Goal: Task Accomplishment & Management: Complete application form

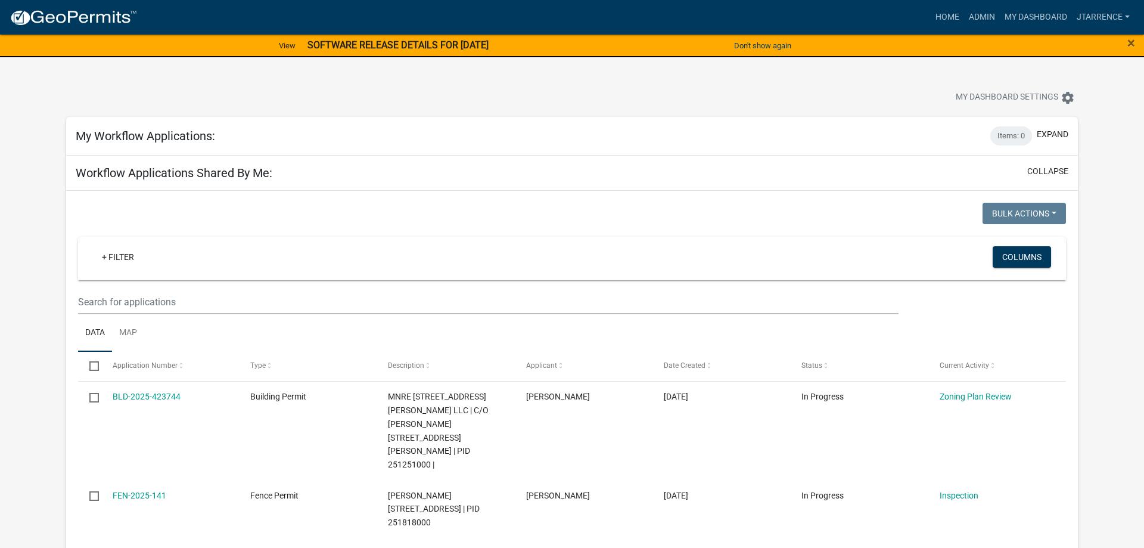
select select "3: 100"
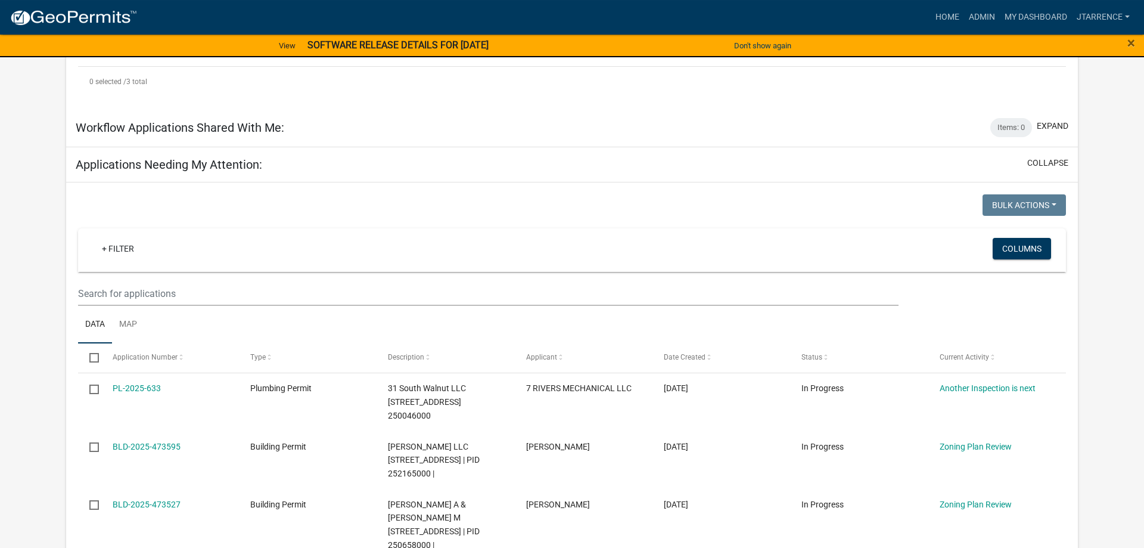
scroll to position [486, 0]
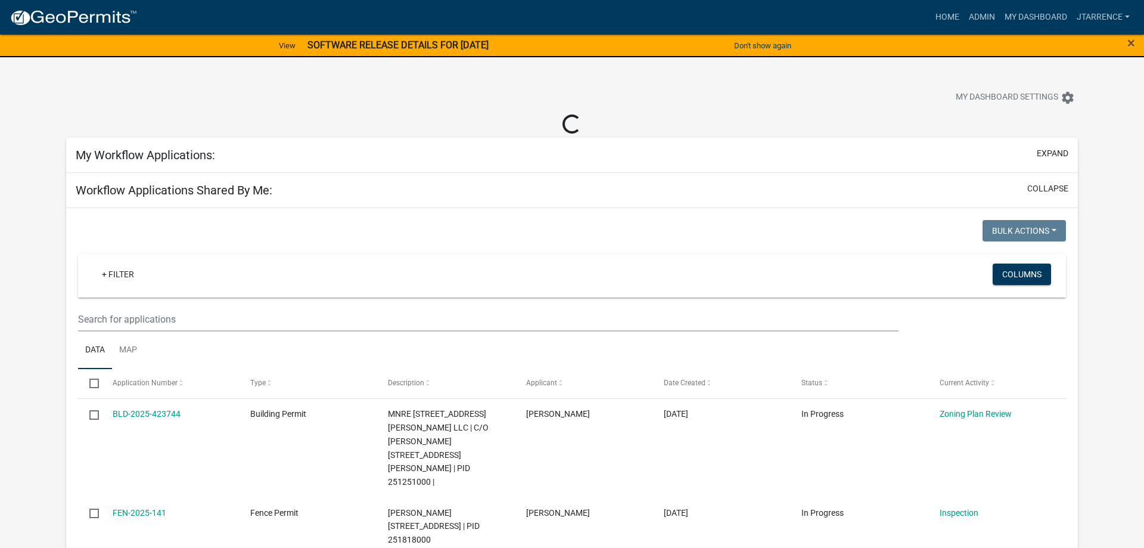
scroll to position [40, 0]
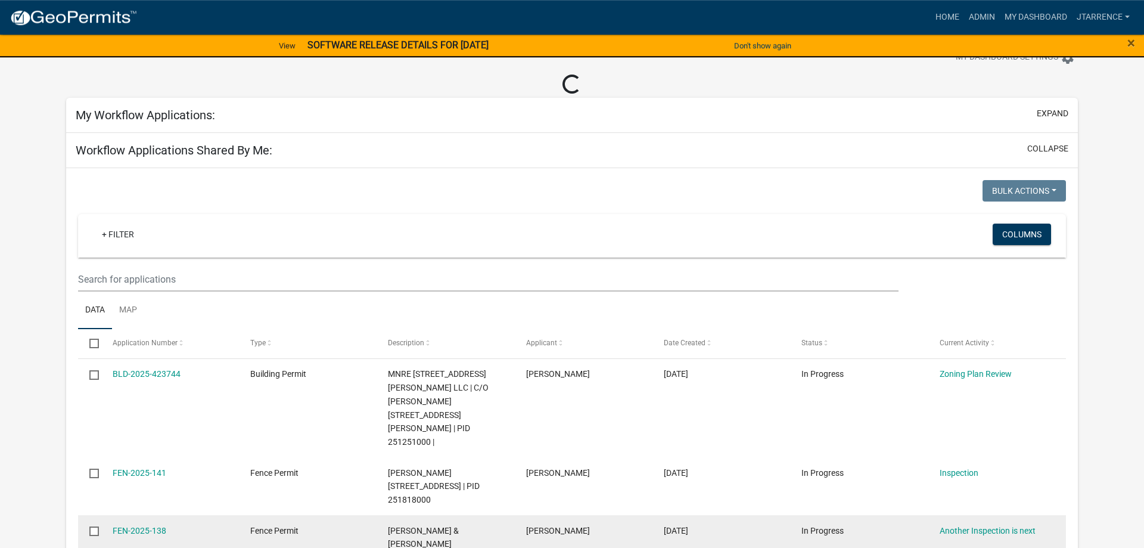
select select "3: 100"
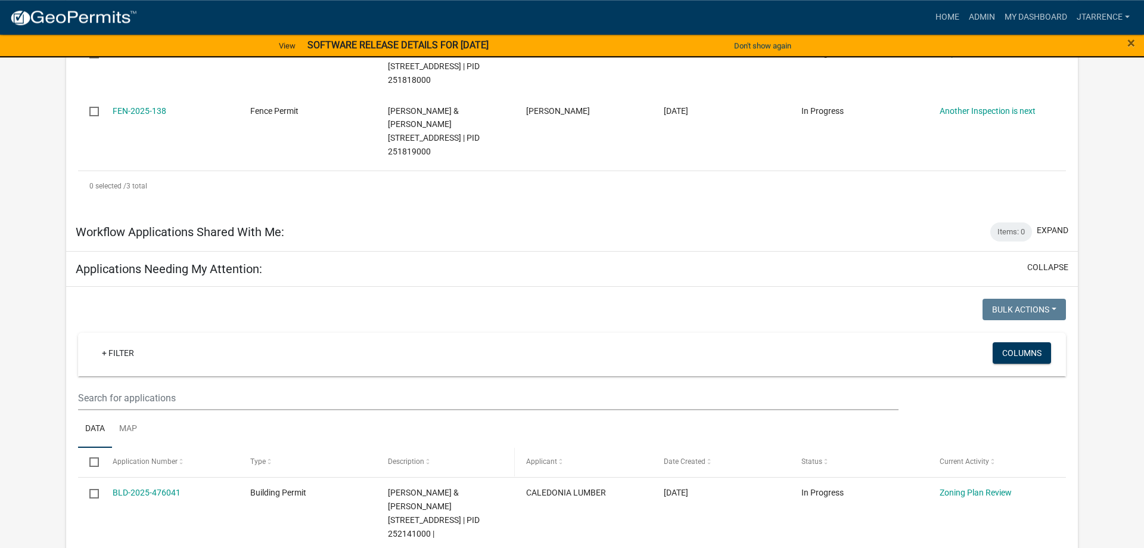
scroll to position [547, 0]
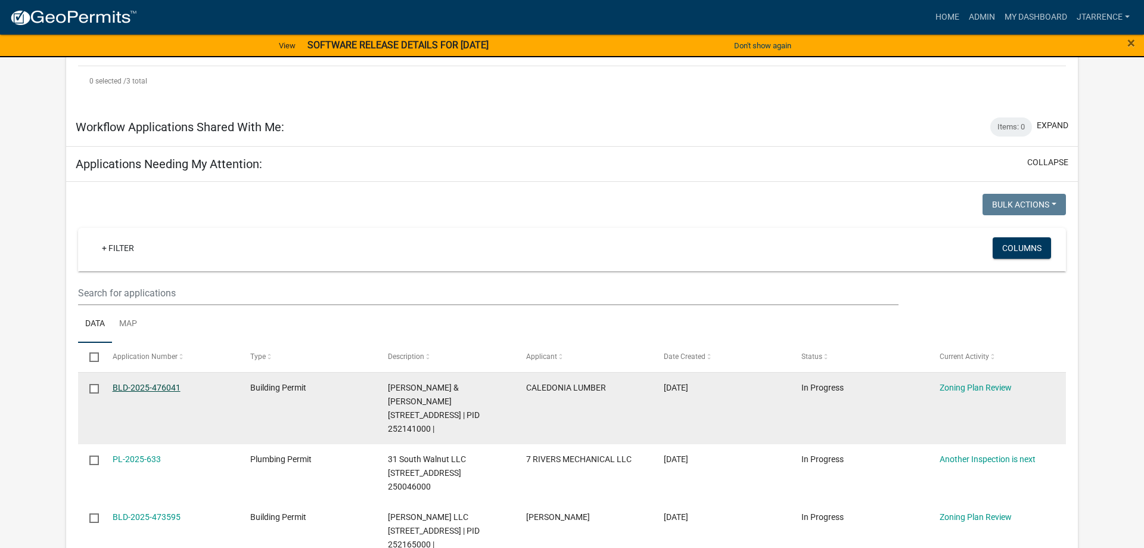
click at [156, 383] on link "BLD-2025-476041" at bounding box center [147, 388] width 68 height 10
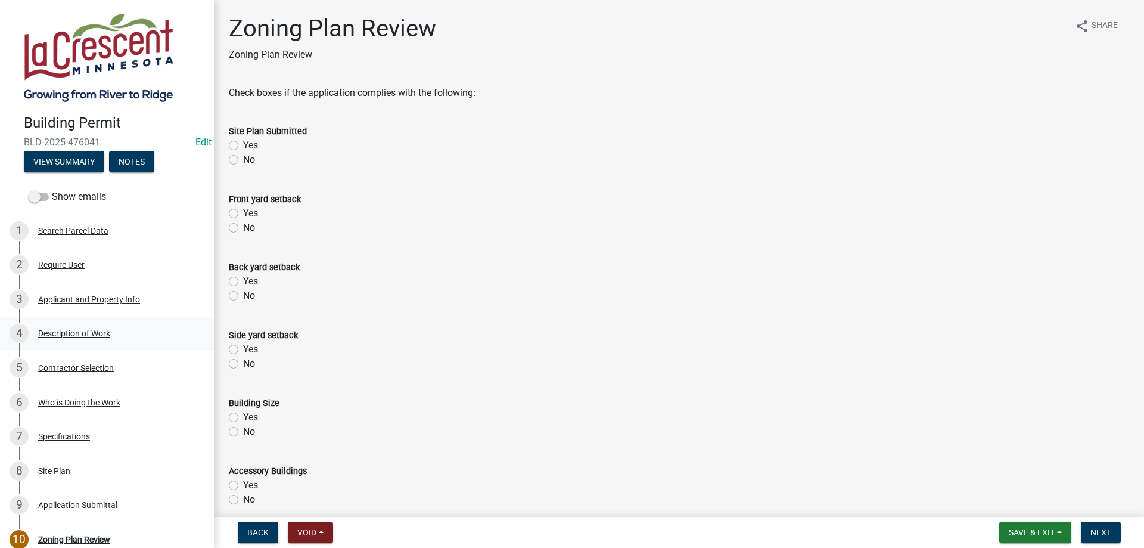
click at [76, 339] on div "4 Description of Work" at bounding box center [103, 333] width 186 height 19
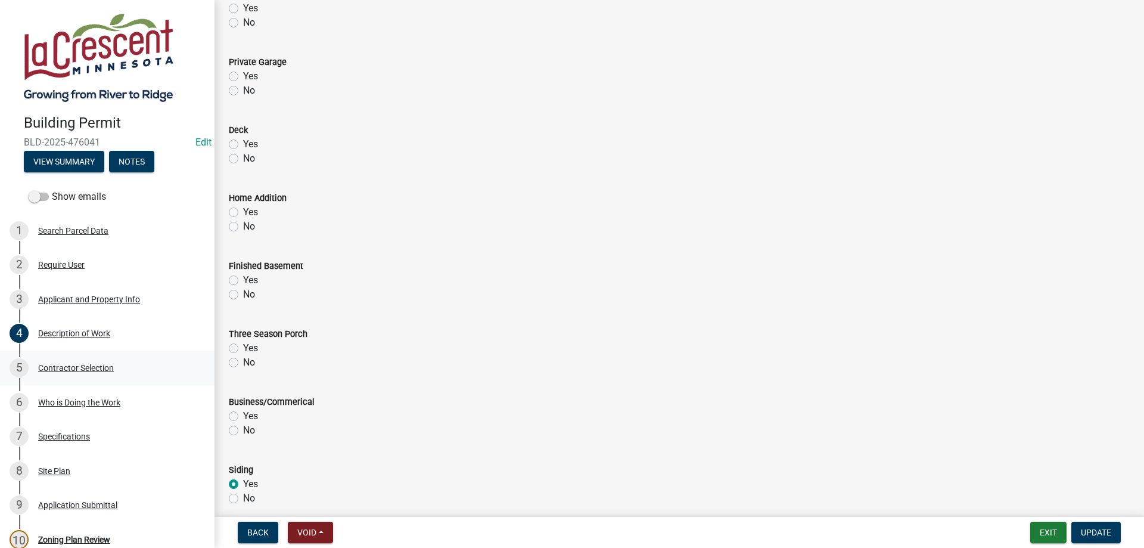
scroll to position [145, 0]
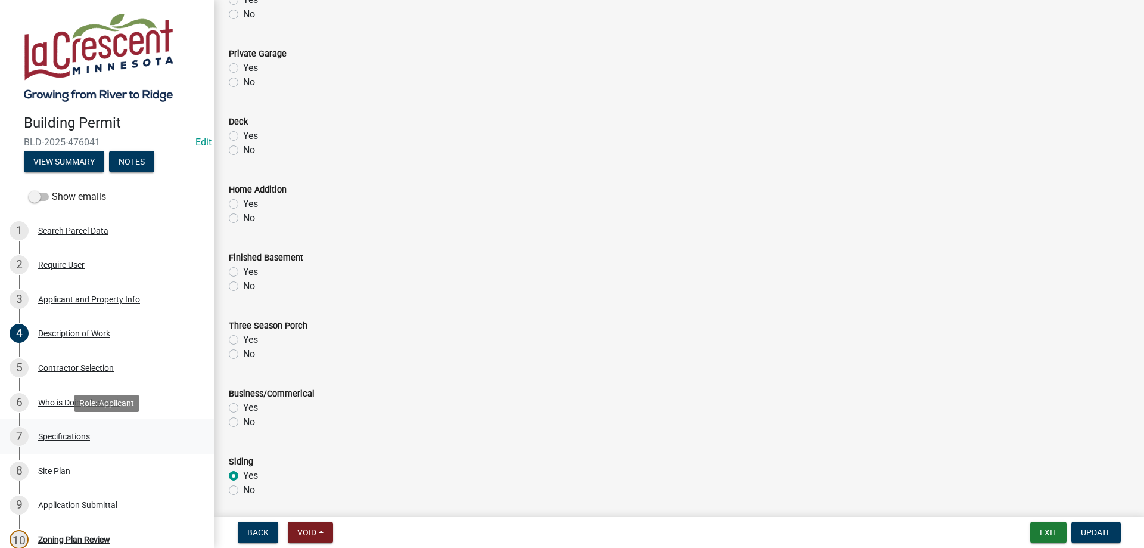
click at [80, 436] on div "Specifications" at bounding box center [64, 436] width 52 height 8
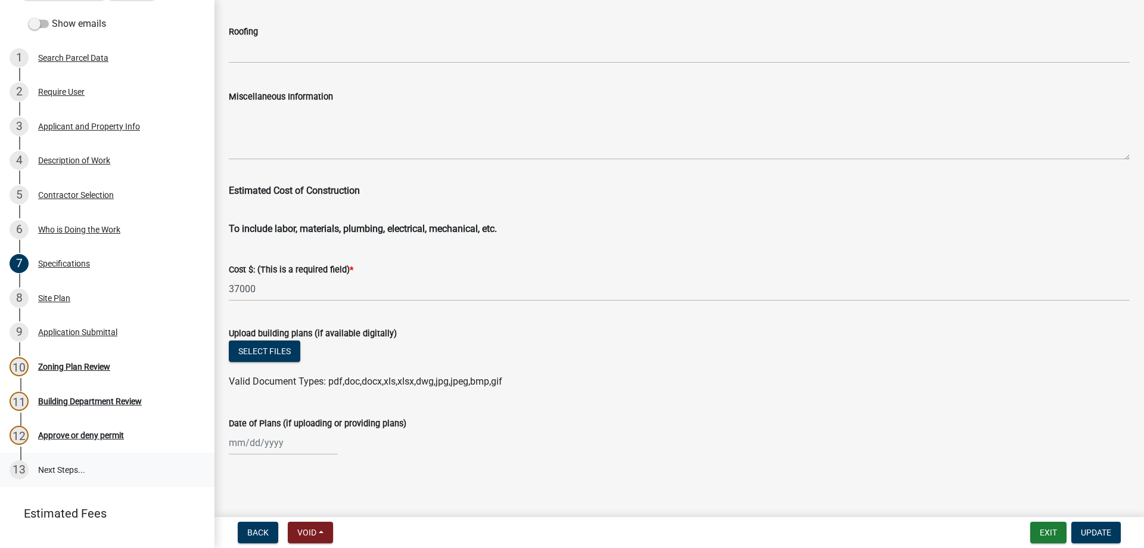
scroll to position [182, 0]
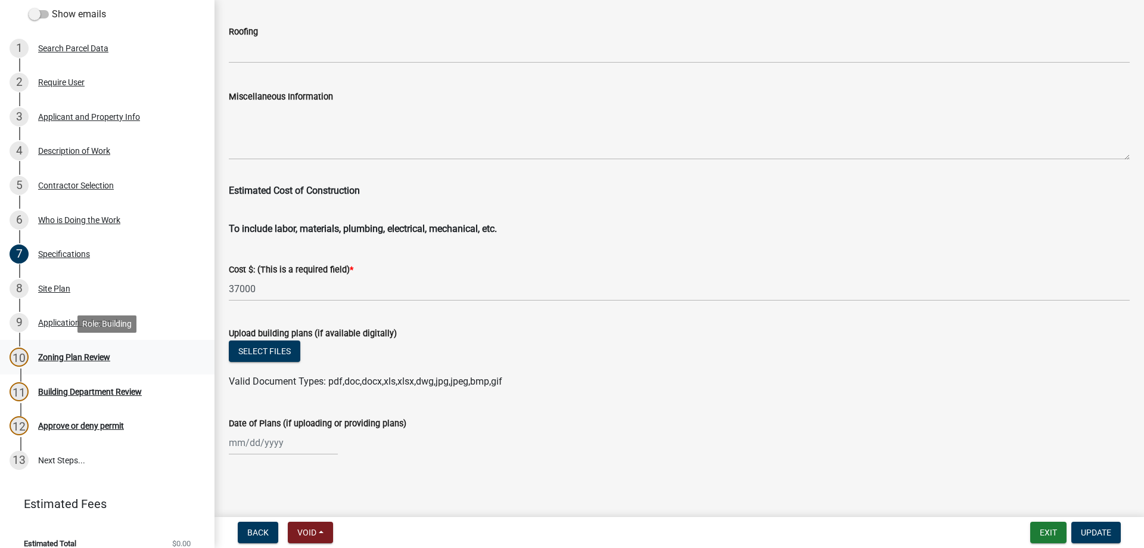
click at [66, 358] on div "Zoning Plan Review" at bounding box center [74, 357] width 72 height 8
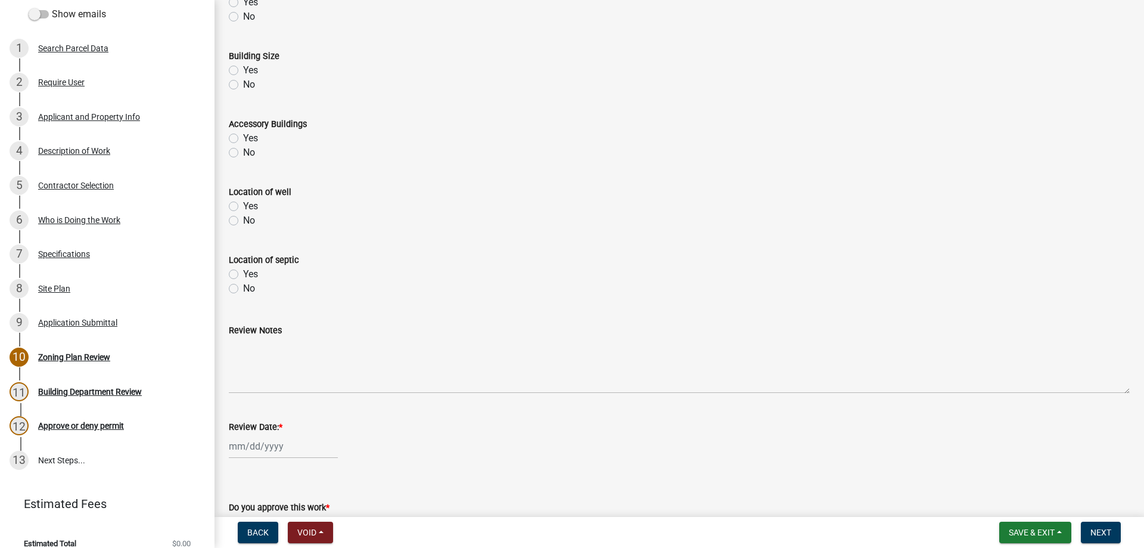
scroll to position [431, 0]
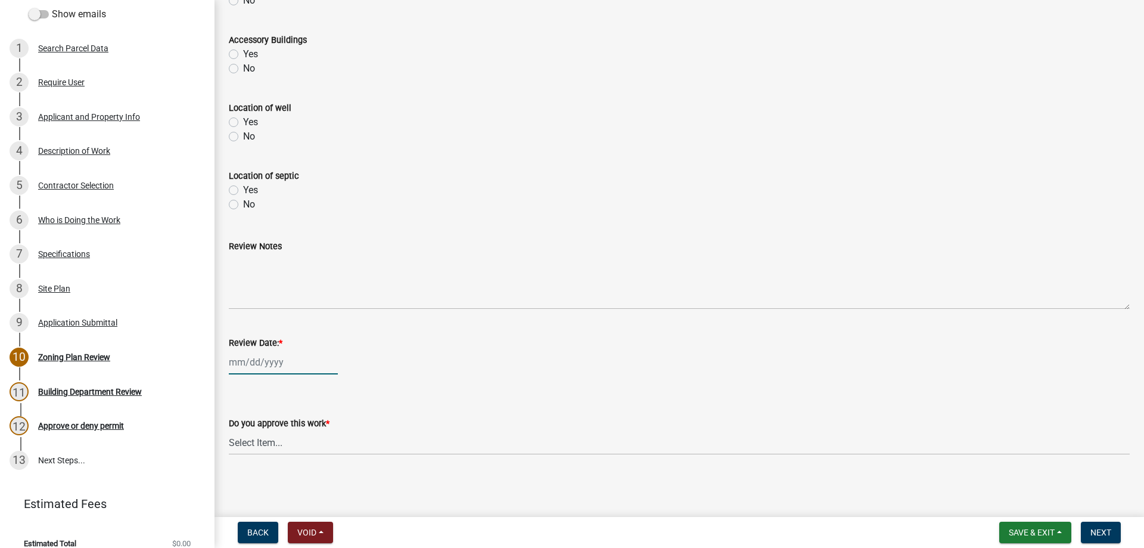
select select "9"
select select "2025"
click at [246, 364] on input "Review Date: *" at bounding box center [283, 362] width 109 height 24
click at [259, 261] on div "9" at bounding box center [259, 260] width 19 height 19
type input "09/09/2025"
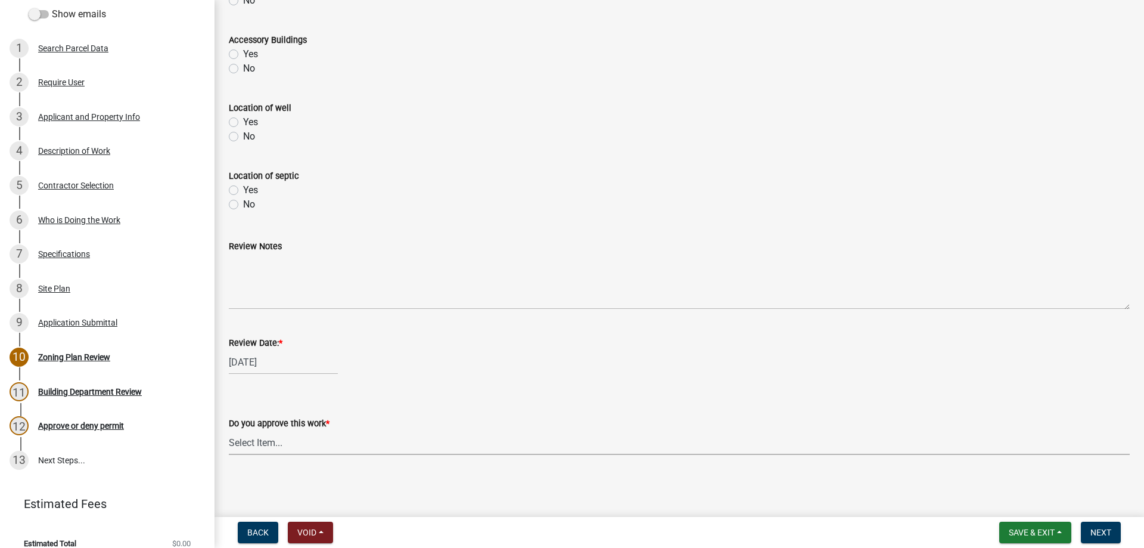
click at [229, 430] on select "Select Item... Yes No" at bounding box center [679, 442] width 901 height 24
click option "Yes" at bounding box center [0, 0] width 0 height 0
select select "90a60f2d-528c-4c9a-9c39-f00b3f6598b9"
click at [1104, 536] on span "Next" at bounding box center [1101, 532] width 21 height 10
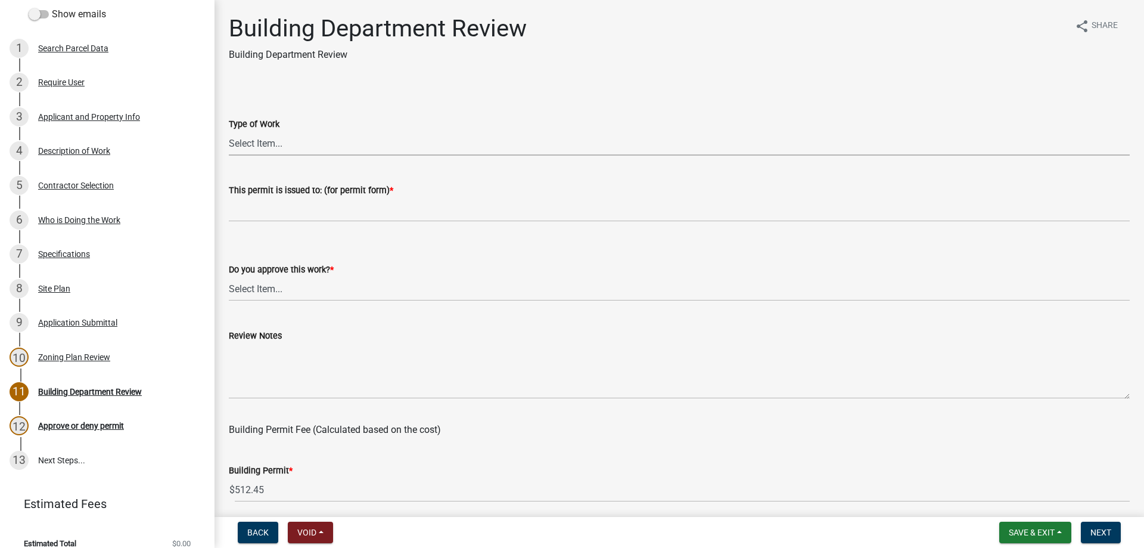
click at [229, 131] on select "Select Item... Roofing Siding Deck Other" at bounding box center [679, 143] width 901 height 24
click option "Siding" at bounding box center [0, 0] width 0 height 0
select select "21f906a4-fbaf-4bd9-a8c7-a49356ba3e5d"
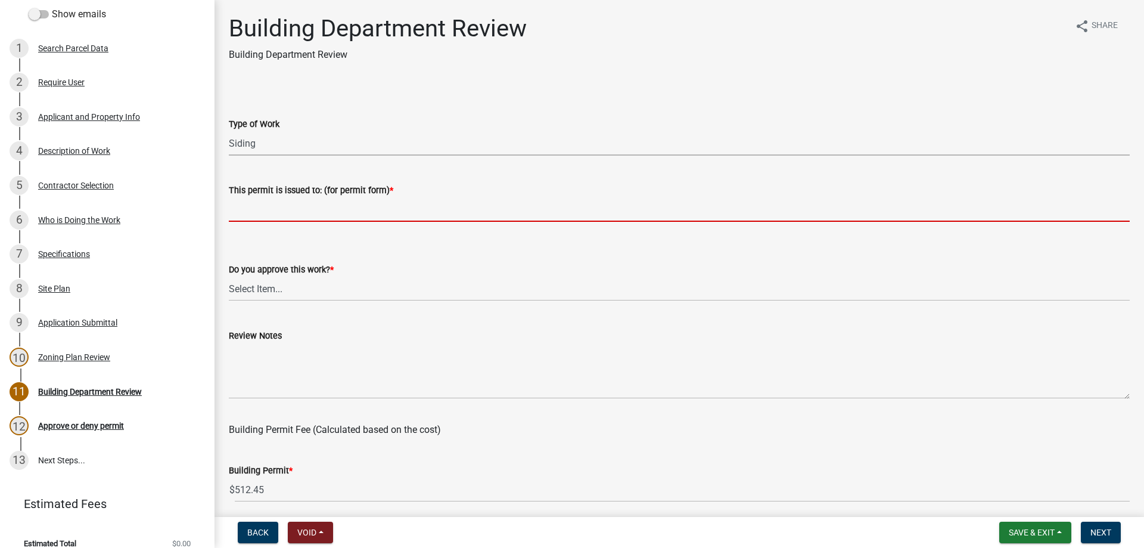
click at [271, 213] on input "This permit is issued to: (for permit form) *" at bounding box center [679, 209] width 901 height 24
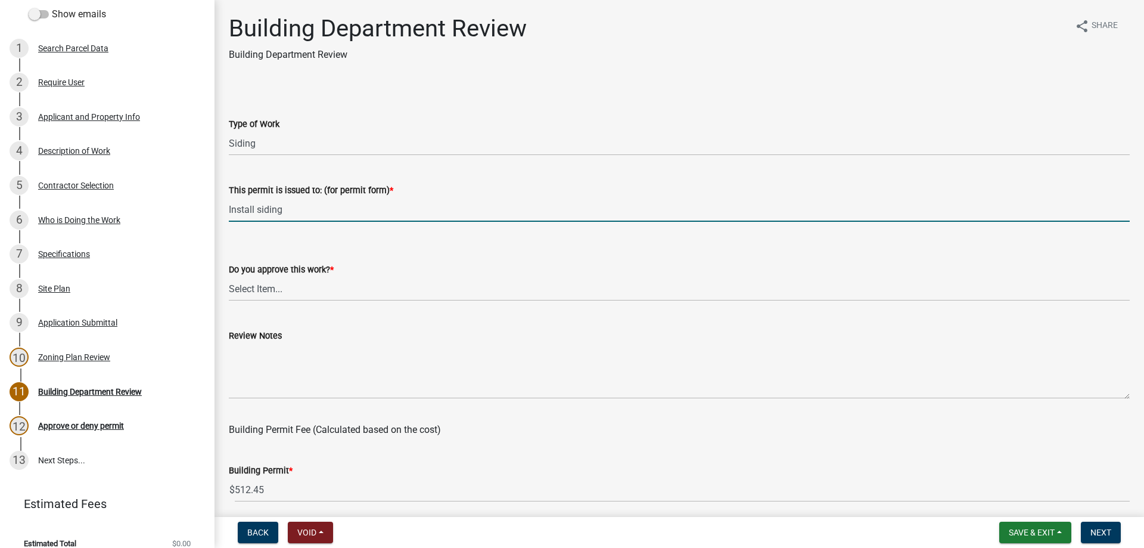
type input "Install siding"
click at [229, 277] on select "Select Item... Yes No" at bounding box center [679, 289] width 901 height 24
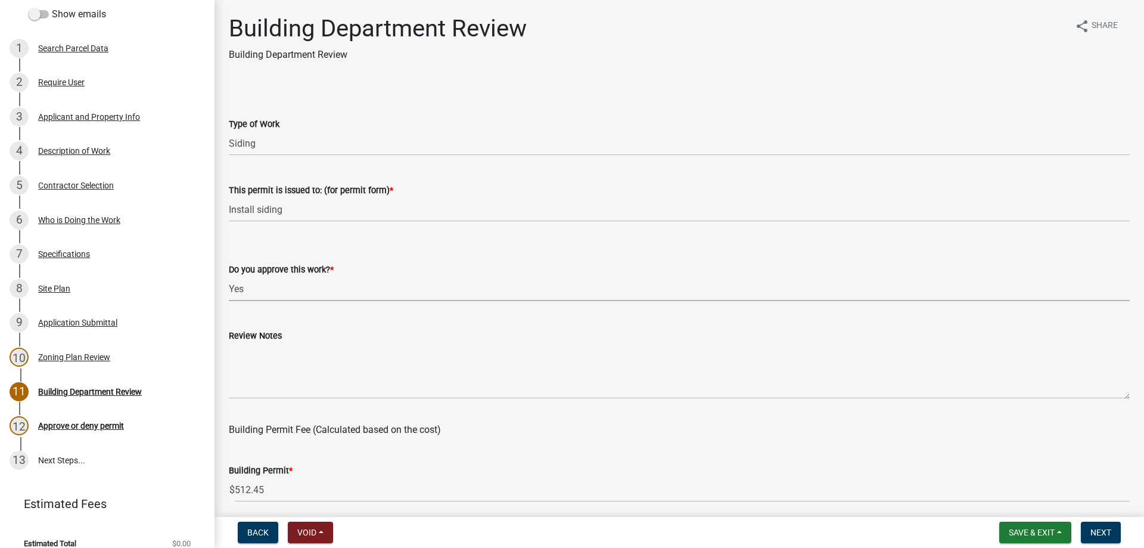
click option "Yes" at bounding box center [0, 0] width 0 height 0
select select "689549b3-38a5-47de-8a89-287a50612ed0"
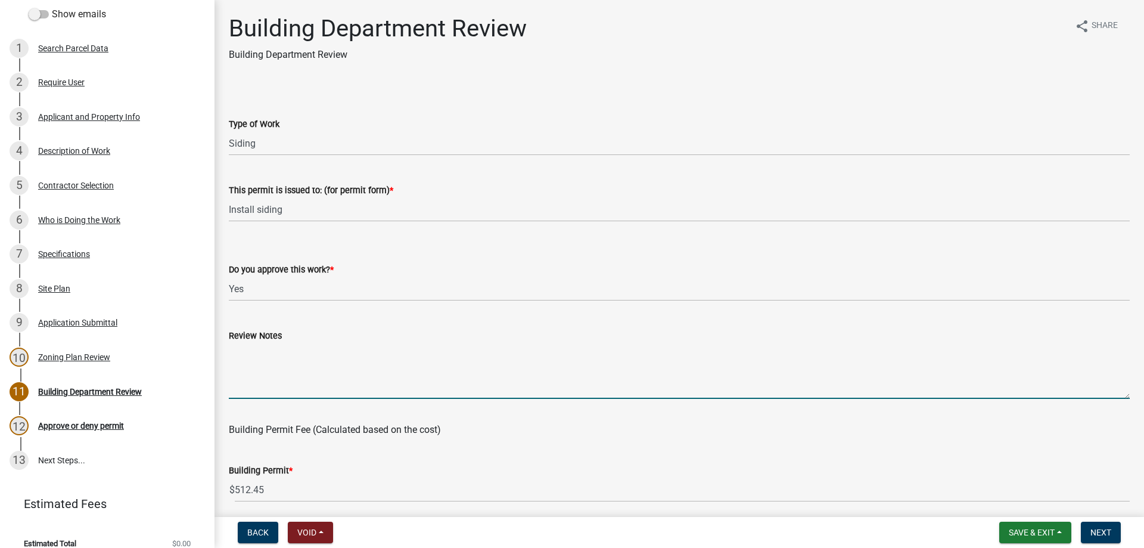
click at [275, 347] on textarea "Review Notes" at bounding box center [679, 371] width 901 height 56
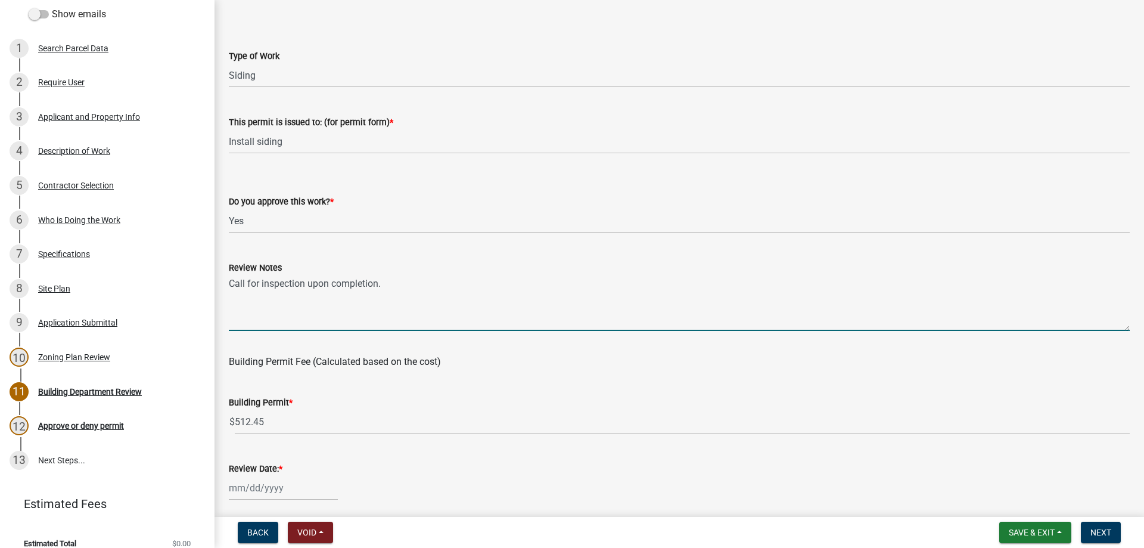
type textarea "Call for inspection upon completion."
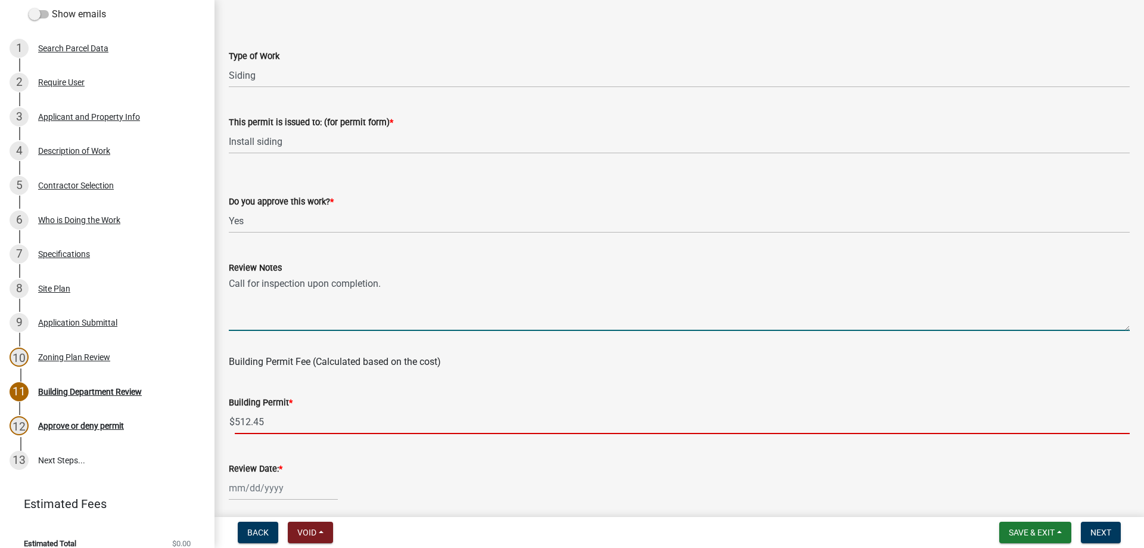
click at [315, 427] on input "512.45" at bounding box center [682, 421] width 895 height 24
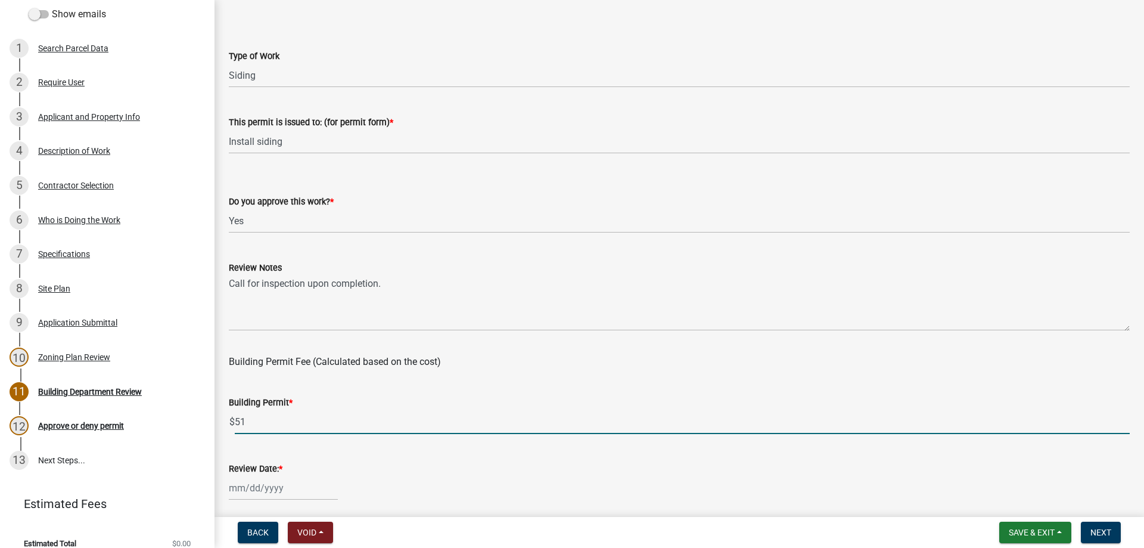
type input "5"
type input "50"
click at [283, 493] on input "Review Date: *" at bounding box center [283, 488] width 109 height 24
select select "9"
select select "2025"
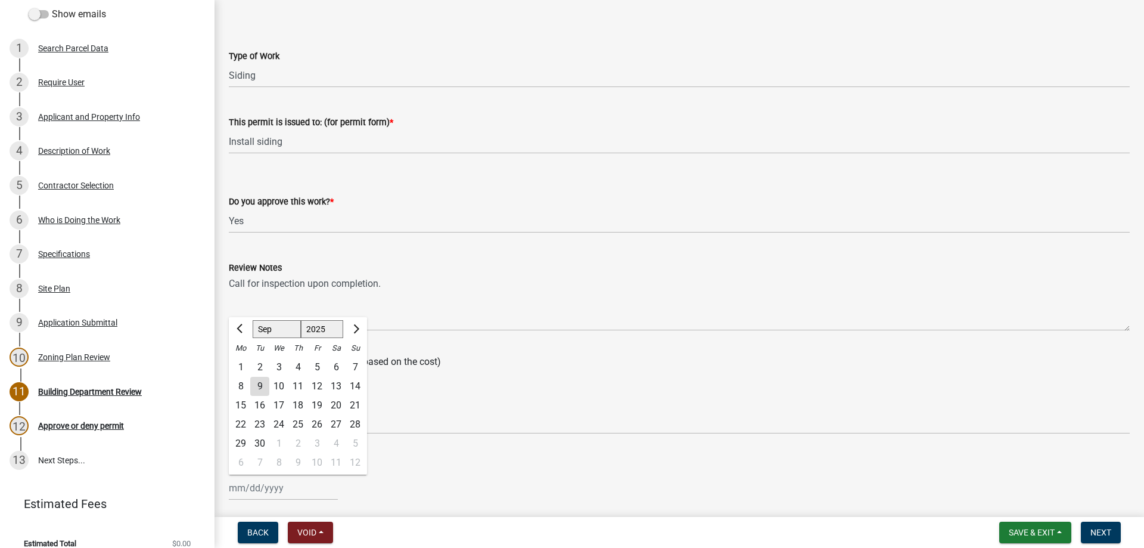
click at [260, 385] on div "9" at bounding box center [259, 386] width 19 height 19
type input "09/09/2025"
click at [1100, 530] on span "Next" at bounding box center [1101, 532] width 21 height 10
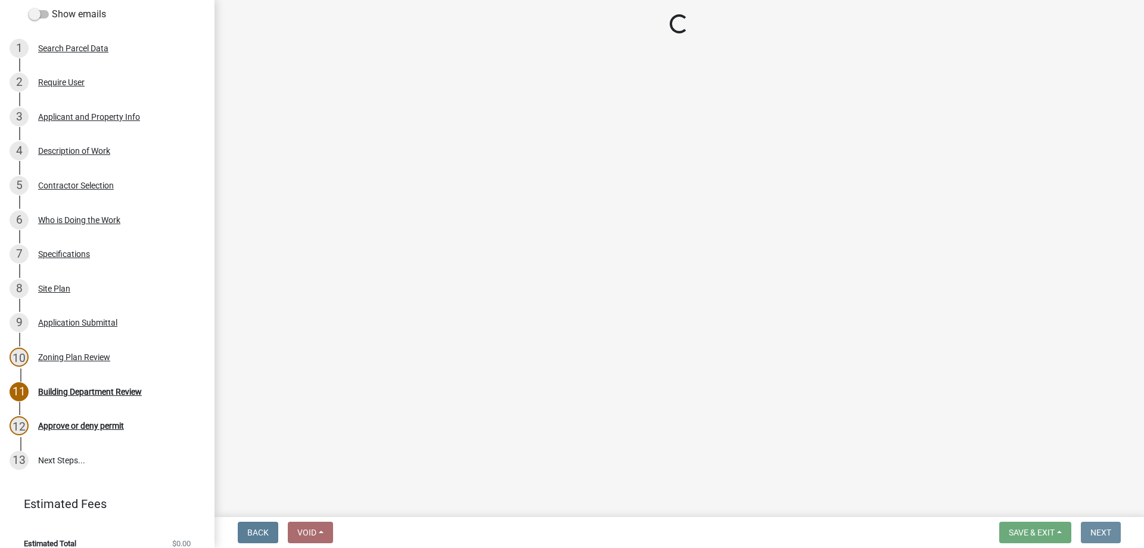
scroll to position [0, 0]
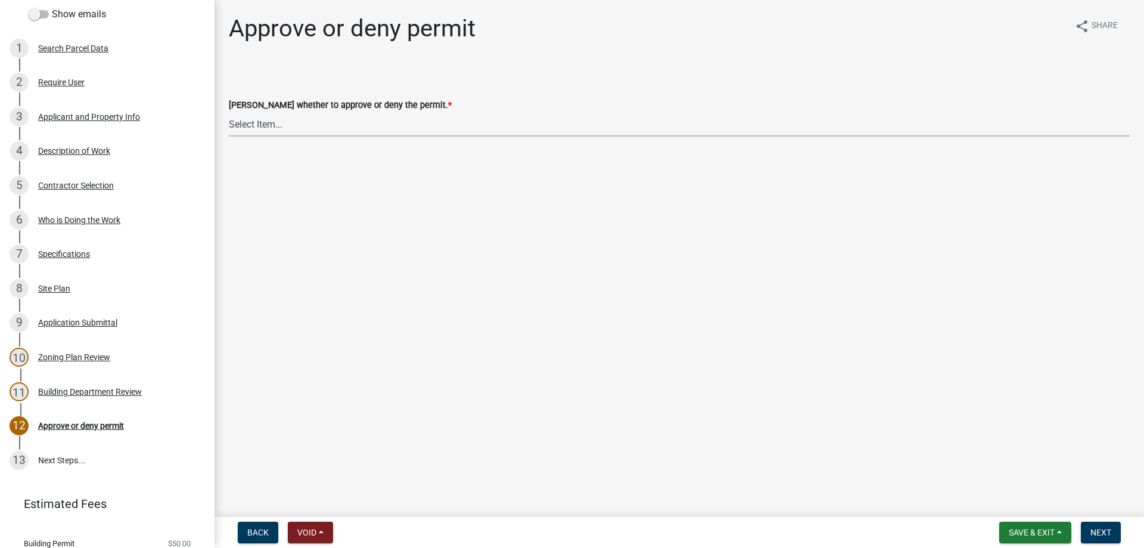
click at [229, 112] on select "Select Item... Approve Deny" at bounding box center [679, 124] width 901 height 24
click option "Approve" at bounding box center [0, 0] width 0 height 0
select select "d6055423-832b-4dbf-8b87-0bb94d1ae5d3"
click at [1104, 529] on span "Next" at bounding box center [1101, 532] width 21 height 10
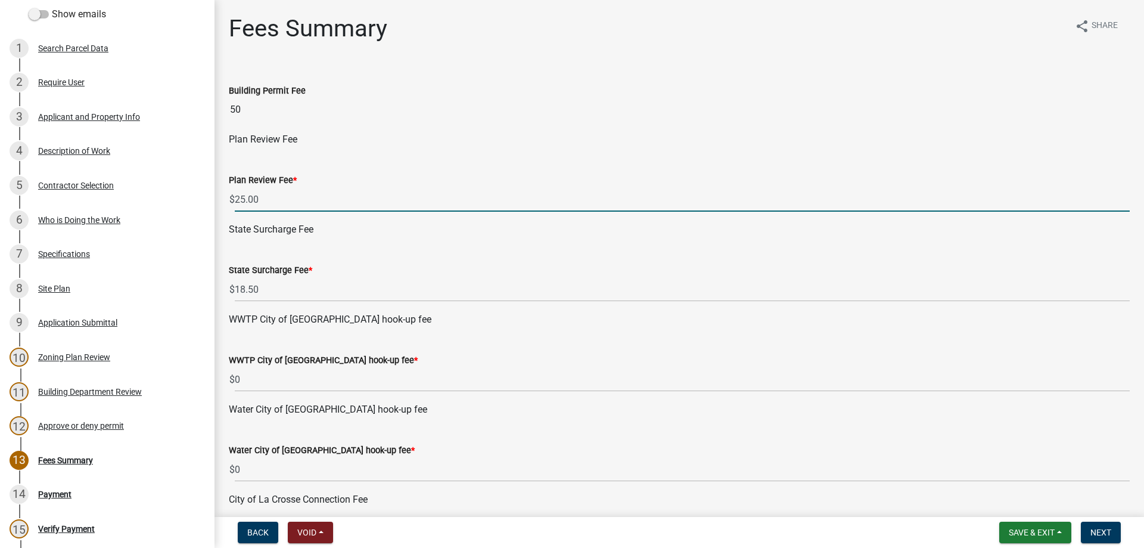
click at [329, 195] on input "25.00" at bounding box center [682, 199] width 895 height 24
type input "2"
type input "0"
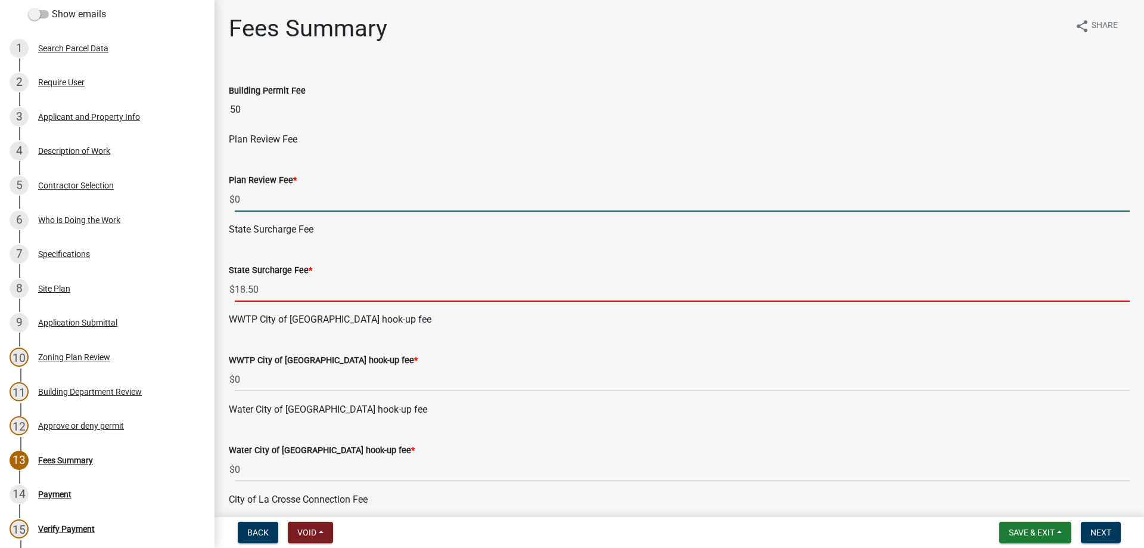
click at [286, 283] on input "18.50" at bounding box center [682, 289] width 895 height 24
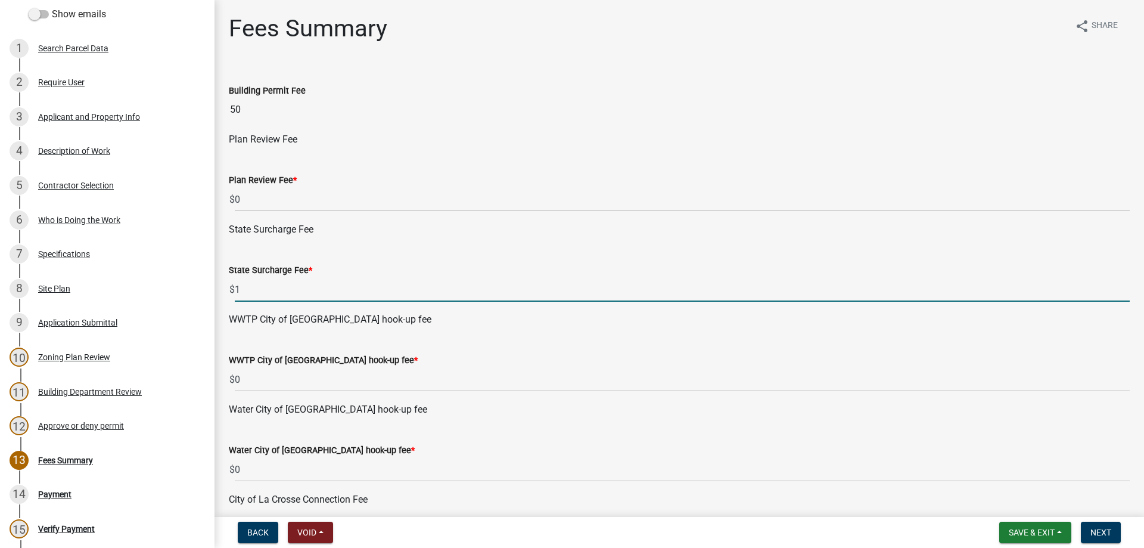
type input "1"
click at [477, 358] on div "WWTP City of La Crescent hook-up fee *" at bounding box center [679, 360] width 901 height 14
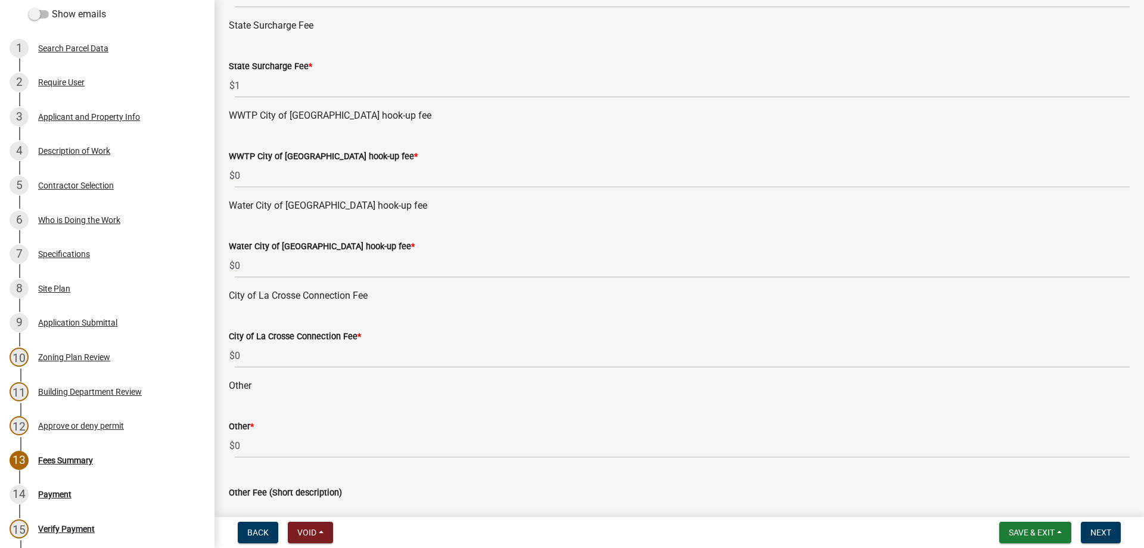
scroll to position [272, 0]
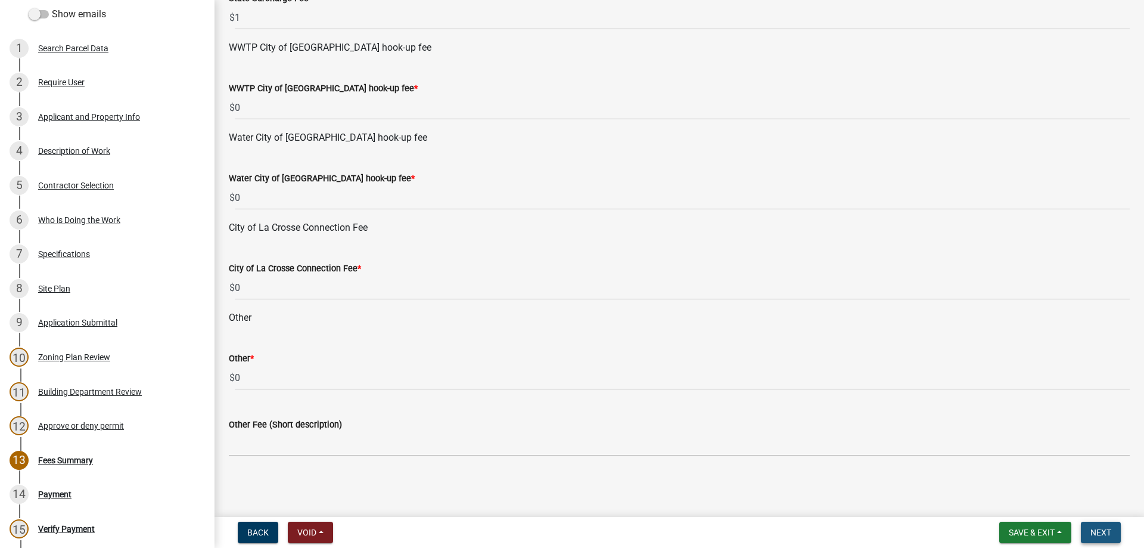
click at [1101, 529] on span "Next" at bounding box center [1101, 532] width 21 height 10
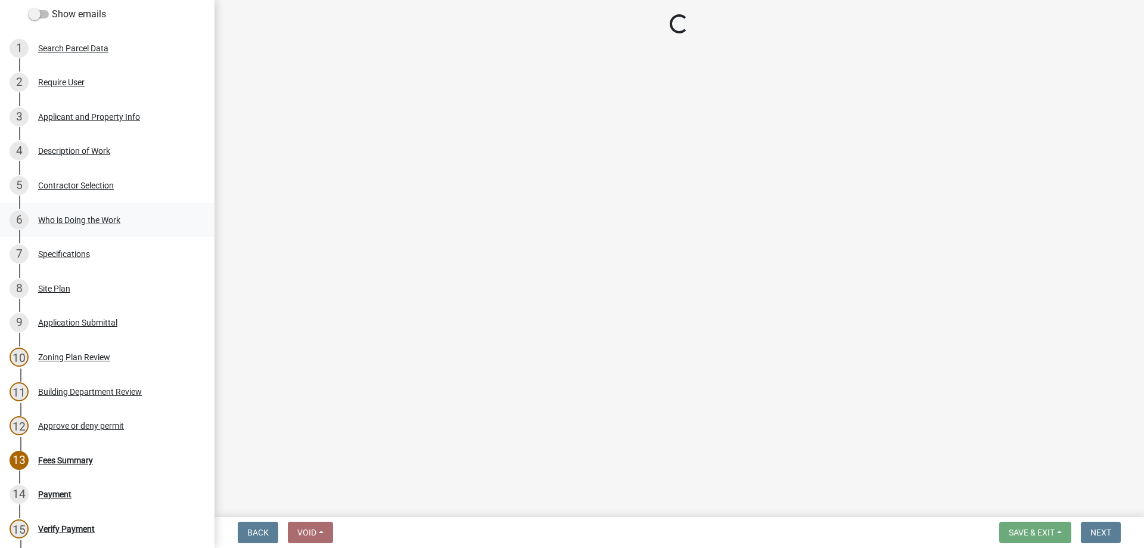
select select "3: 3"
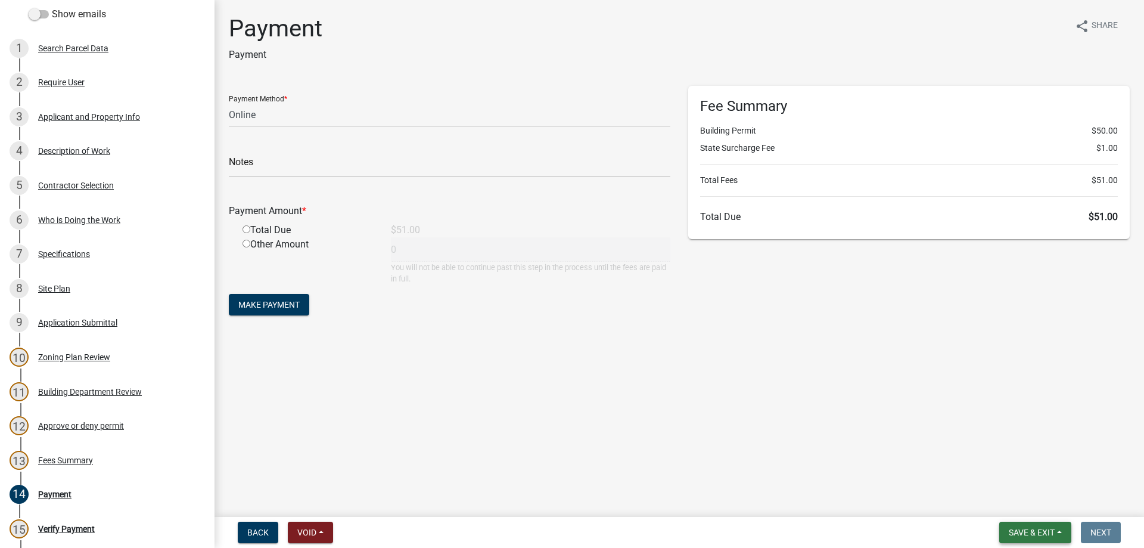
click at [1029, 530] on span "Save & Exit" at bounding box center [1032, 532] width 46 height 10
click at [1013, 504] on button "Save & Exit" at bounding box center [1023, 501] width 95 height 29
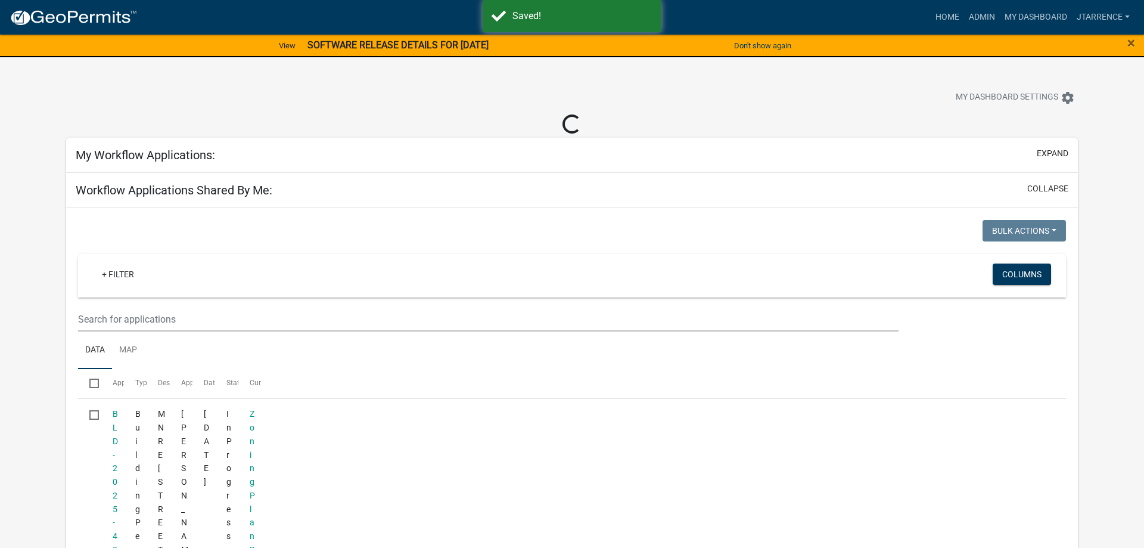
select select "3: 100"
